Goal: Navigation & Orientation: Find specific page/section

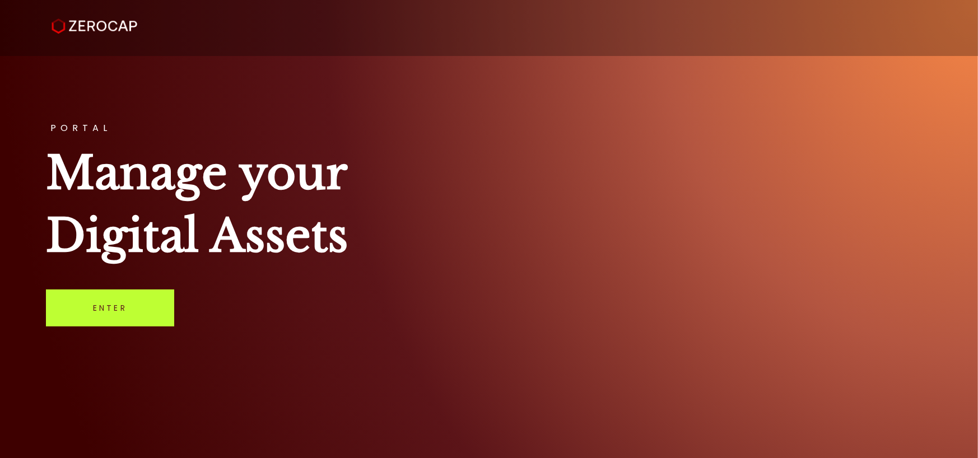
click at [101, 307] on link "Enter" at bounding box center [110, 308] width 128 height 37
